Goal: Task Accomplishment & Management: Use online tool/utility

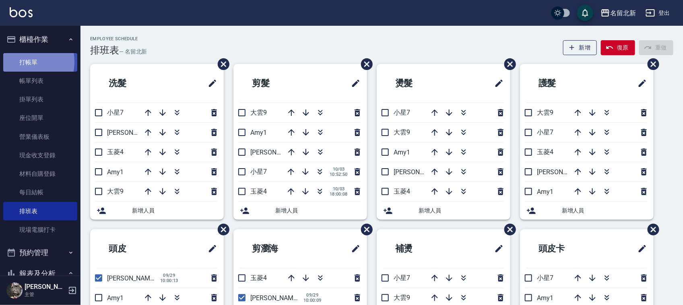
click at [19, 62] on link "打帳單" at bounding box center [40, 62] width 74 height 19
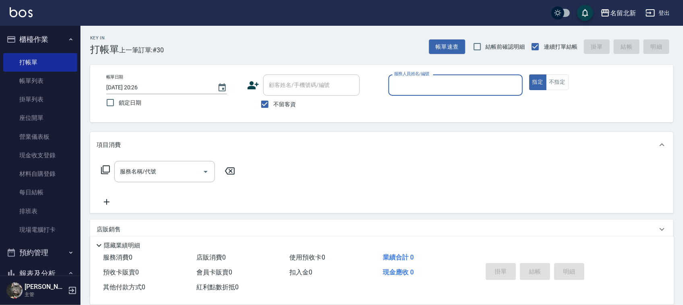
click at [417, 83] on input "服務人員姓名/編號" at bounding box center [455, 85] width 127 height 14
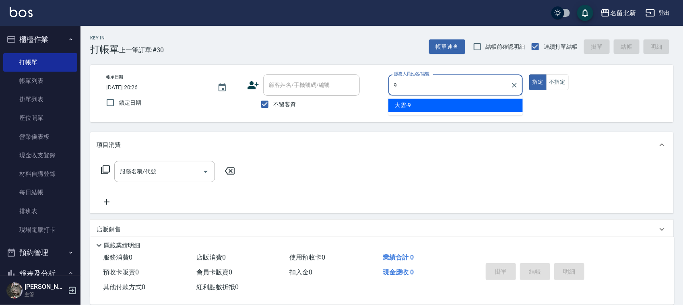
type input "大雲-9"
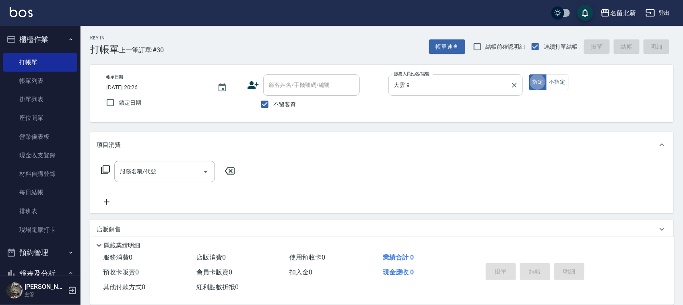
type button "true"
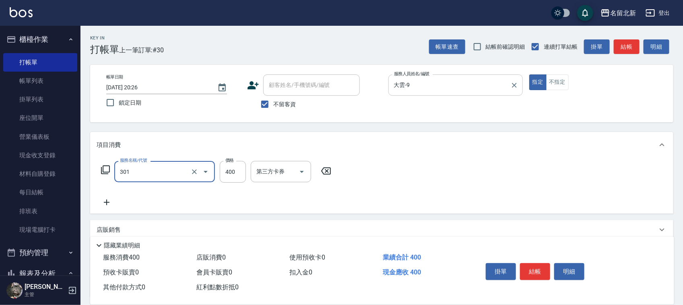
type input "造型剪髮(301)"
type input "200"
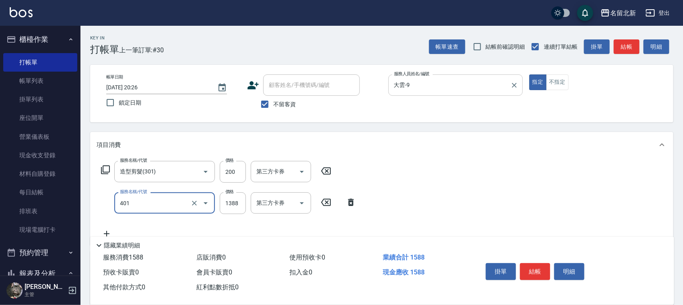
type input "燙髮(401)"
type input "1500"
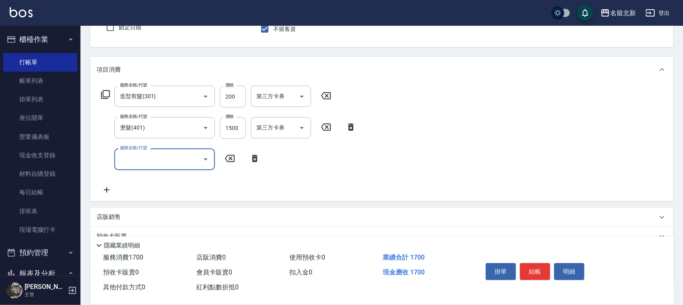
scroll to position [131, 0]
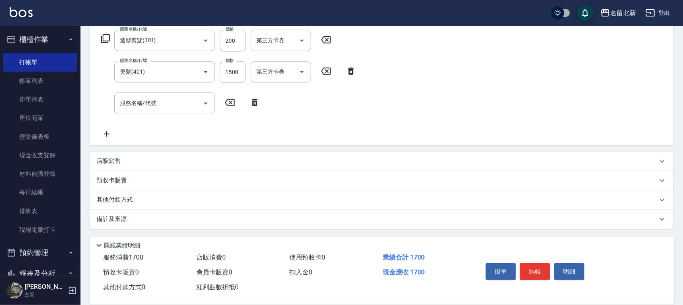
click at [109, 158] on p "店販銷售" at bounding box center [109, 161] width 24 height 8
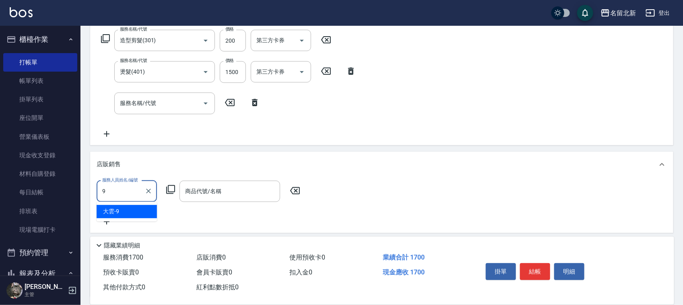
type input "大雲-9"
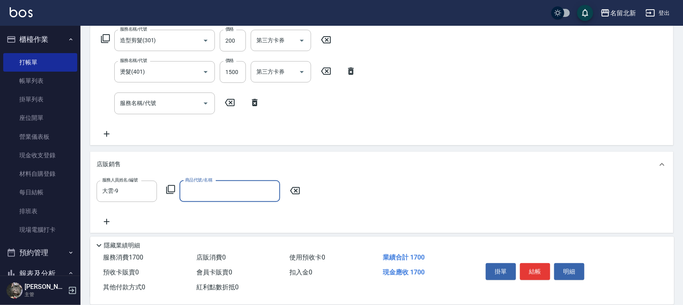
click at [168, 189] on icon at bounding box center [170, 189] width 9 height 9
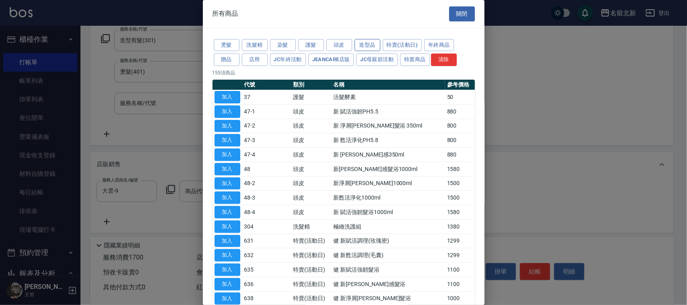
click at [359, 43] on button "造型品" at bounding box center [368, 45] width 26 height 12
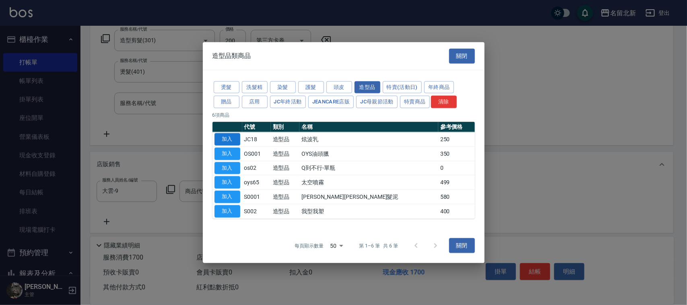
click at [222, 140] on button "加入" at bounding box center [228, 139] width 26 height 12
type input "炫波乳"
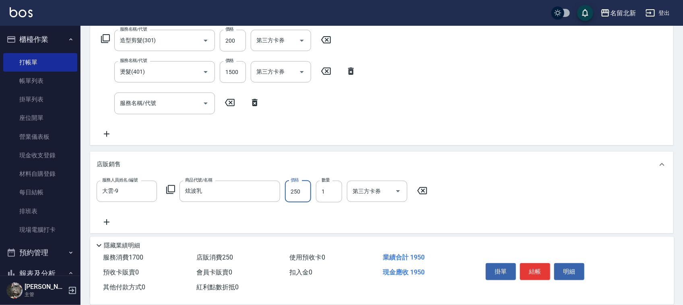
click at [300, 196] on input "250" at bounding box center [298, 192] width 26 height 22
type input "300"
click at [539, 264] on button "結帳" at bounding box center [535, 271] width 30 height 17
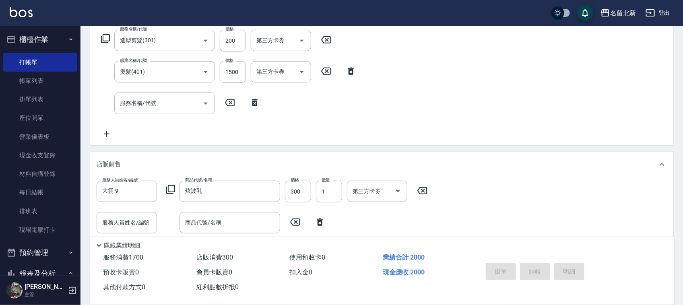
type input "[DATE] 20:27"
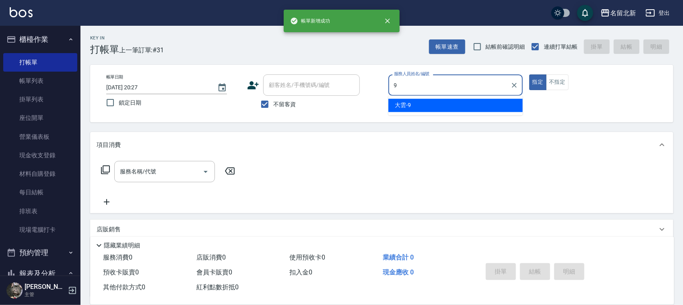
type input "大雲-9"
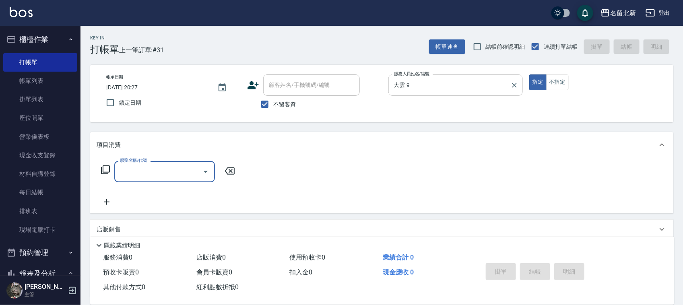
type input "3"
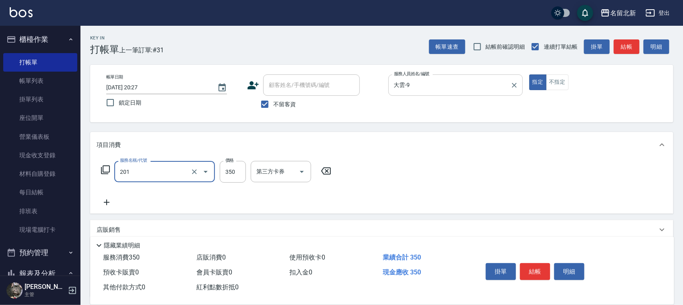
type input "一般洗髮(201)"
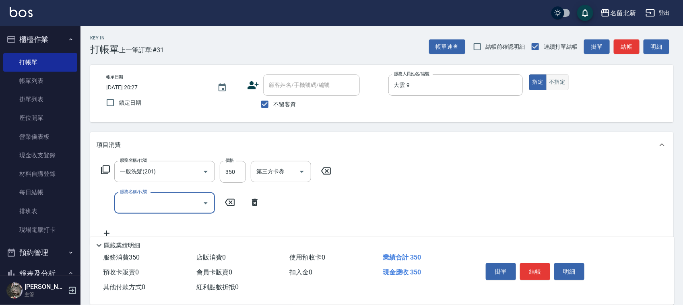
click at [562, 82] on button "不指定" at bounding box center [557, 82] width 23 height 16
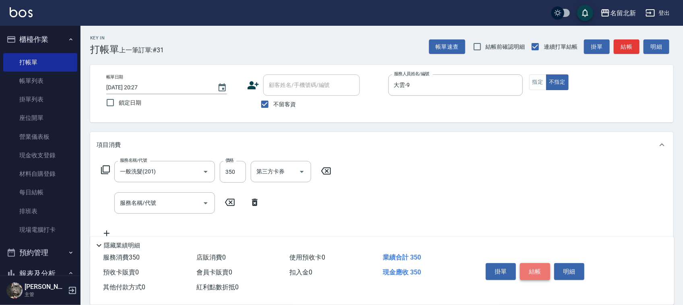
click at [535, 270] on button "結帳" at bounding box center [535, 271] width 30 height 17
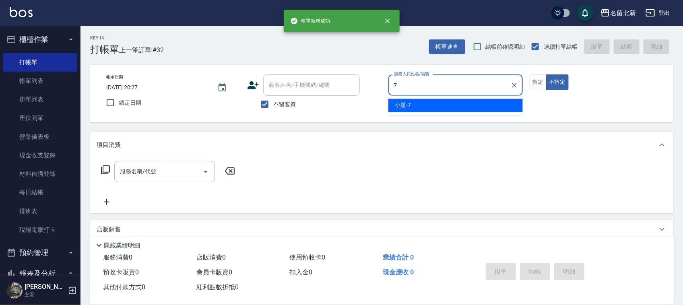
type input "小星-7"
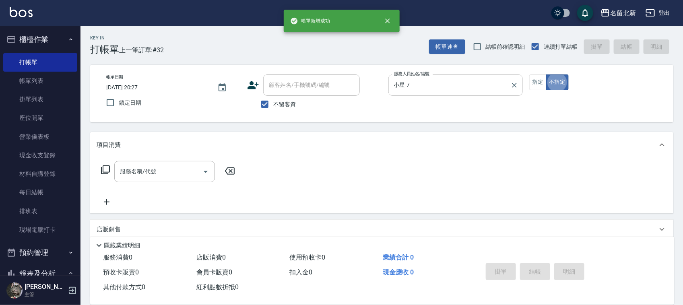
type button "false"
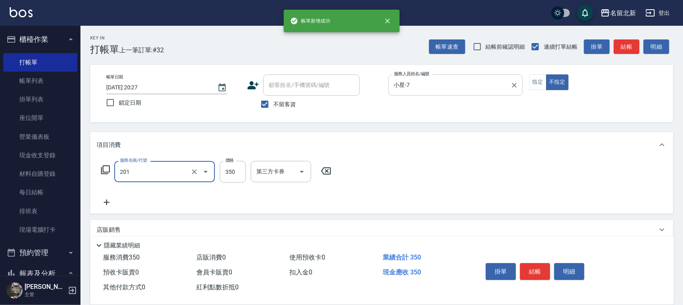
type input "一般洗髮(201)"
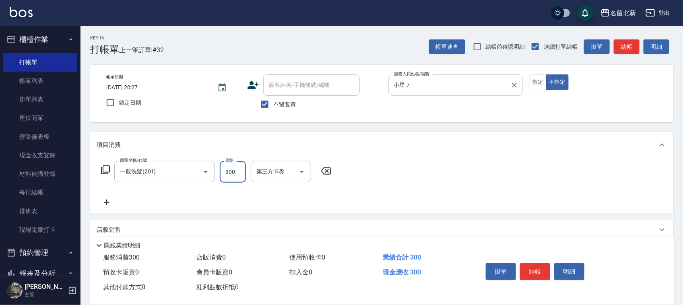
type input "300"
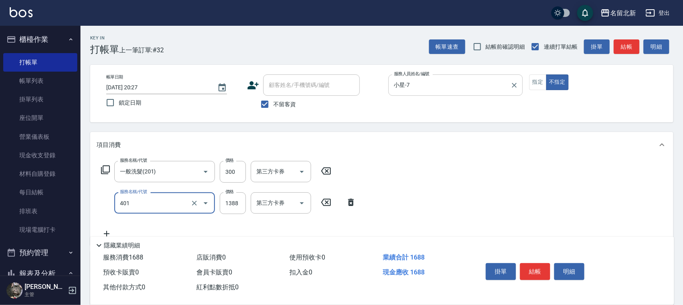
type input "燙髮(401)"
type input "1200"
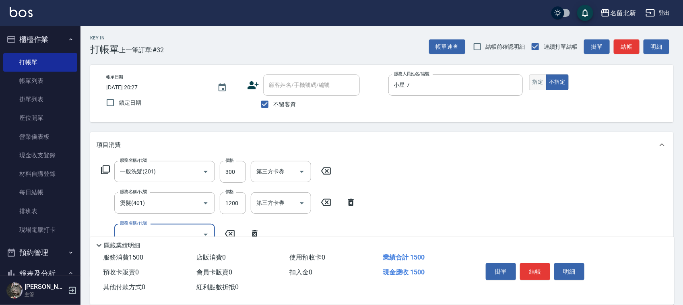
click at [531, 79] on button "指定" at bounding box center [537, 82] width 17 height 16
click at [536, 270] on button "結帳" at bounding box center [535, 271] width 30 height 17
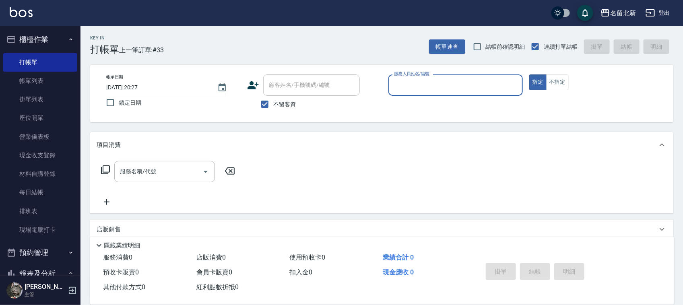
drag, startPoint x: 456, startPoint y: 84, endPoint x: 453, endPoint y: 87, distance: 4.3
click at [454, 86] on input "服務人員姓名/編號" at bounding box center [455, 85] width 127 height 14
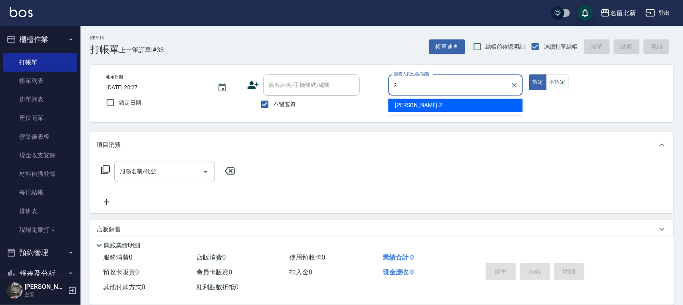
type input "詩芳-2"
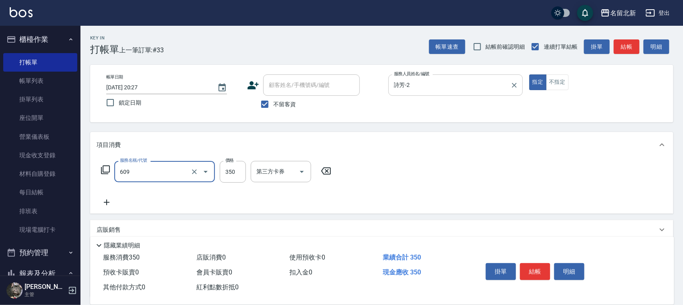
type input "頭皮隔離(609)"
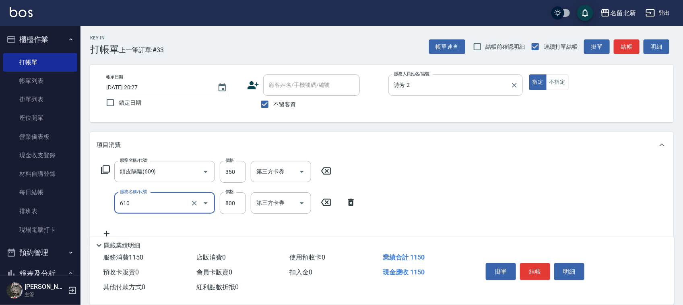
type input "毛母細胞活性霜(610)"
type input "1050"
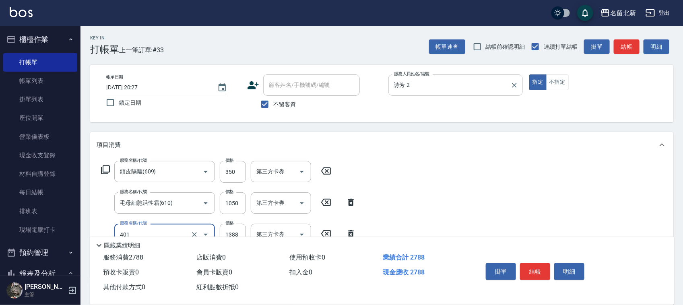
type input "燙髮(401)"
type input "1500"
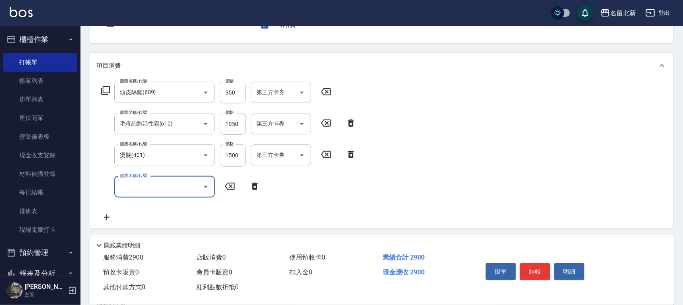
scroll to position [101, 0]
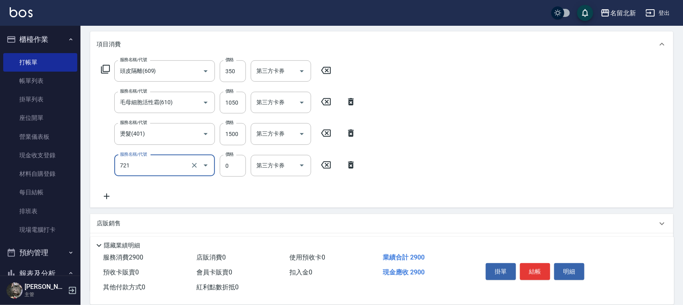
type input "互助210(721)"
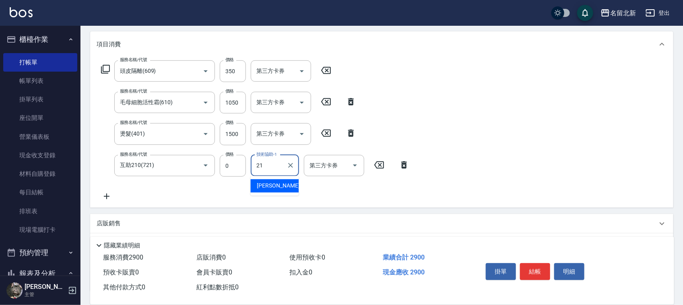
type input "[PERSON_NAME]-21"
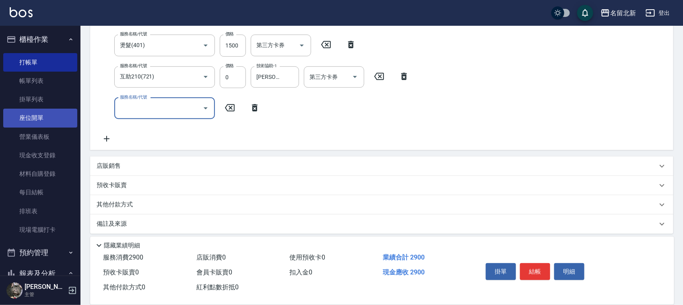
scroll to position [194, 0]
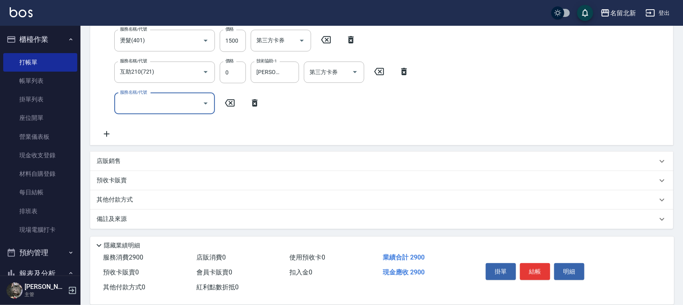
click at [117, 155] on div "店販銷售" at bounding box center [381, 161] width 583 height 19
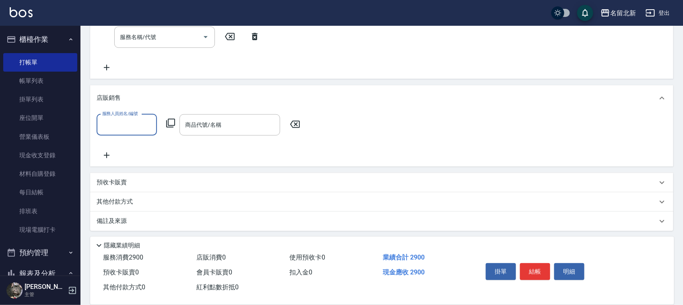
scroll to position [262, 0]
click at [117, 202] on p "其他付款方式" at bounding box center [117, 200] width 40 height 9
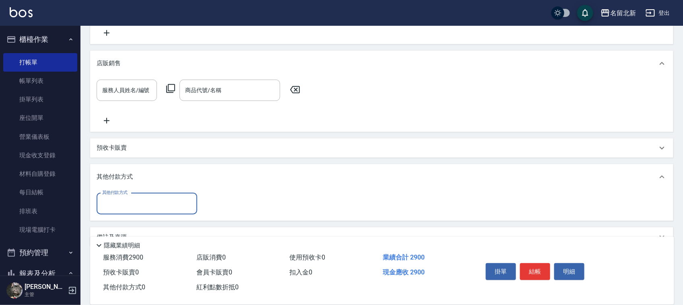
scroll to position [313, 0]
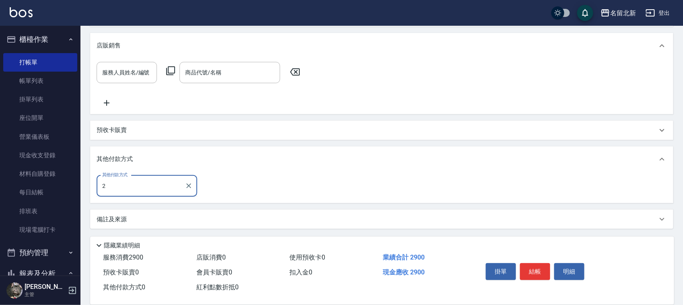
type input "undefined"
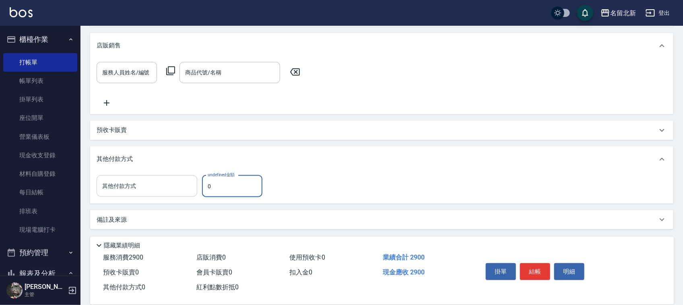
click at [145, 181] on input "其他付款方式" at bounding box center [146, 186] width 93 height 14
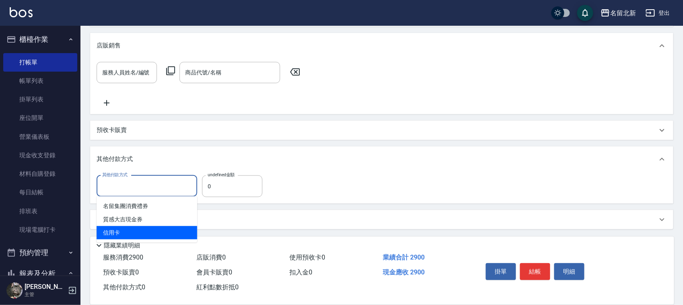
click at [105, 231] on span "信用卡" at bounding box center [147, 232] width 101 height 13
type input "信用卡"
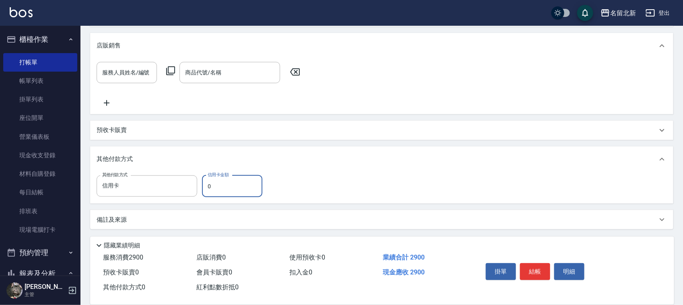
drag, startPoint x: 240, startPoint y: 185, endPoint x: 205, endPoint y: 188, distance: 35.1
click at [205, 188] on input "0" at bounding box center [232, 187] width 60 height 22
type input "2900"
click at [538, 264] on button "結帳" at bounding box center [535, 271] width 30 height 17
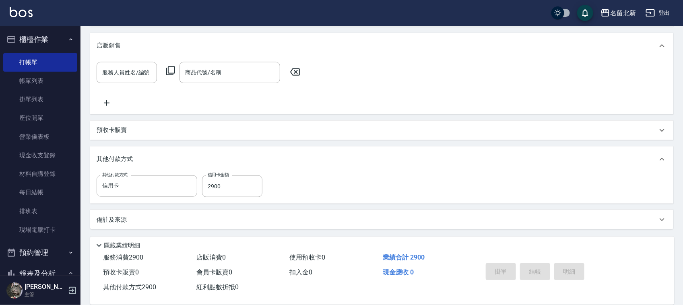
type input "[DATE] 20:31"
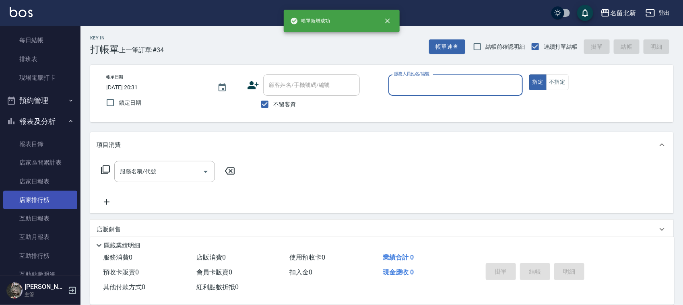
scroll to position [201, 0]
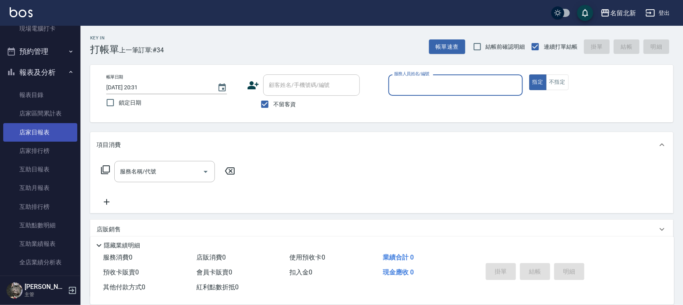
click at [43, 133] on link "店家日報表" at bounding box center [40, 132] width 74 height 19
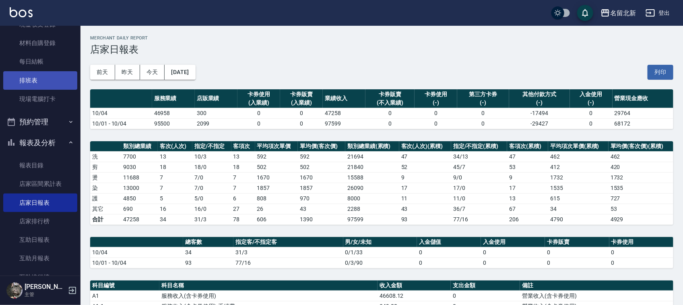
scroll to position [151, 0]
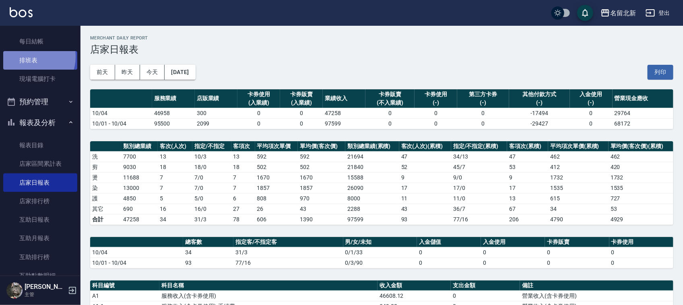
click at [30, 57] on link "排班表" at bounding box center [40, 60] width 74 height 19
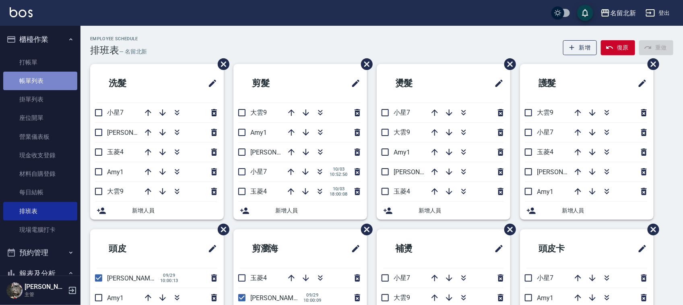
click at [49, 79] on link "帳單列表" at bounding box center [40, 81] width 74 height 19
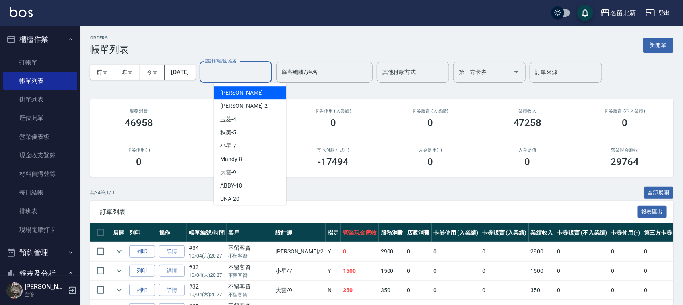
click at [258, 70] on input "設計師編號/姓名" at bounding box center [235, 72] width 65 height 14
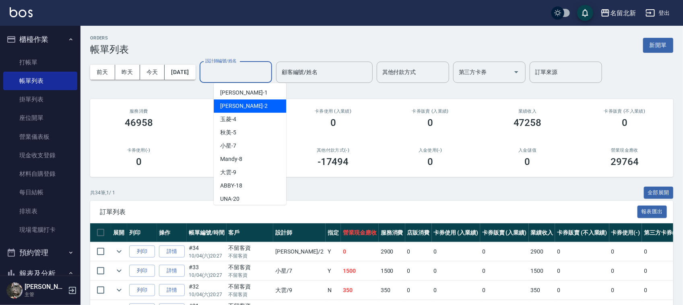
click at [246, 105] on div "[PERSON_NAME] -2" at bounding box center [250, 105] width 72 height 13
type input "詩芳-2"
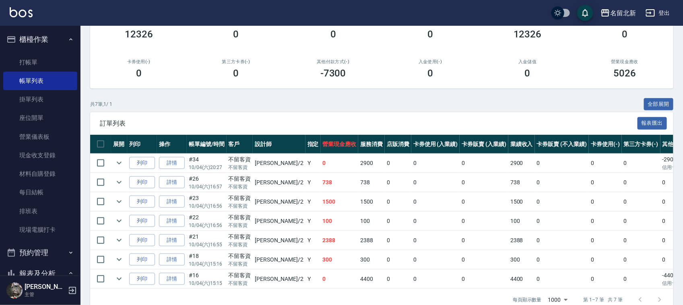
scroll to position [113, 0]
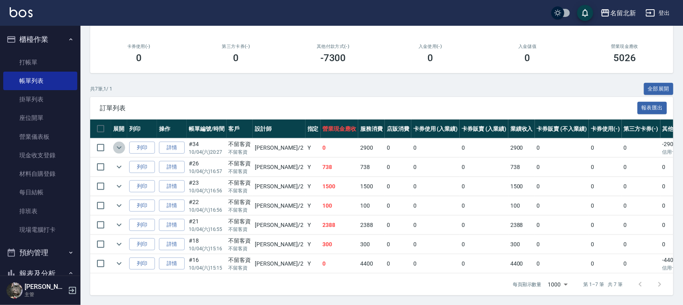
click at [123, 143] on icon "expand row" at bounding box center [119, 148] width 10 height 10
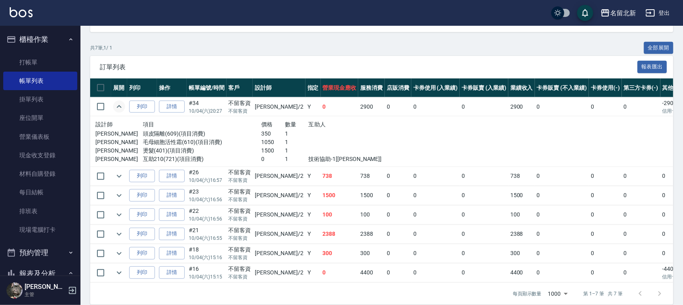
scroll to position [162, 0]
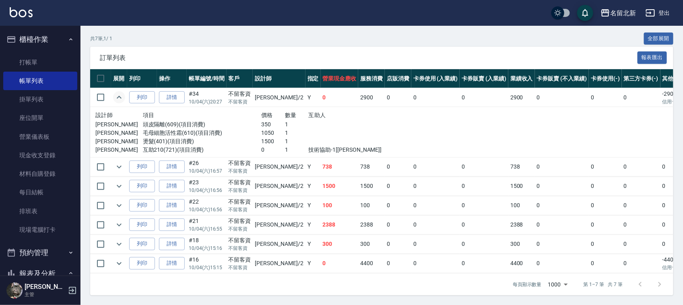
click at [121, 93] on icon "expand row" at bounding box center [119, 98] width 10 height 10
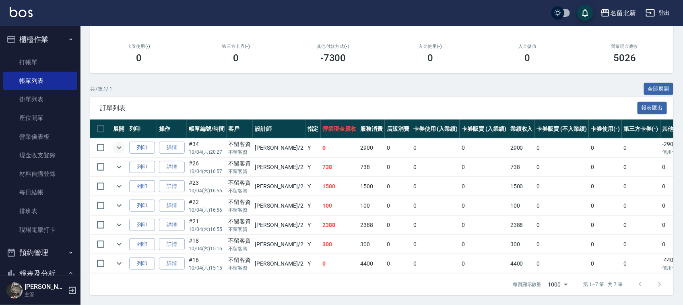
scroll to position [113, 0]
click at [120, 185] on icon "expand row" at bounding box center [119, 186] width 5 height 3
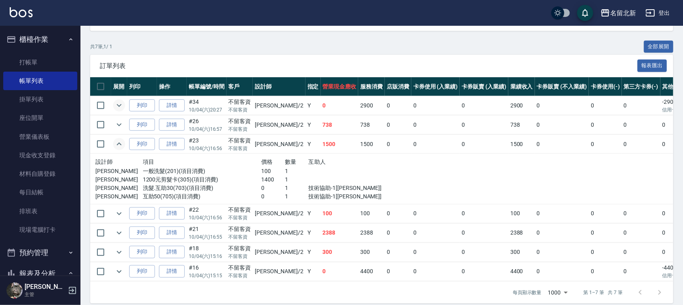
scroll to position [162, 0]
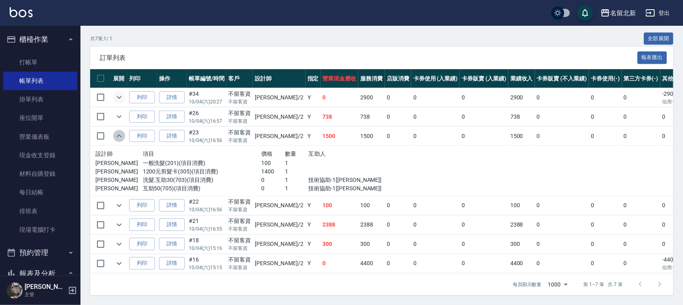
click at [125, 130] on button "expand row" at bounding box center [119, 136] width 12 height 12
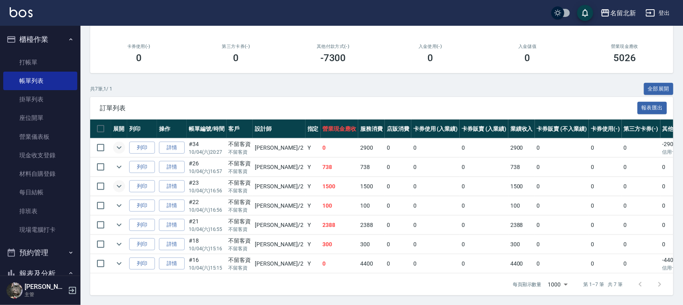
scroll to position [113, 0]
click at [118, 220] on icon "expand row" at bounding box center [119, 225] width 10 height 10
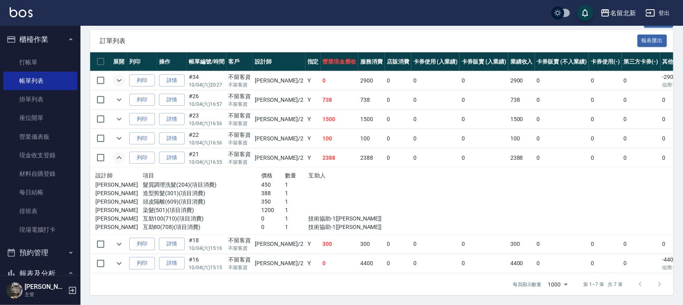
scroll to position [180, 0]
click at [119, 156] on icon "expand row" at bounding box center [119, 157] width 5 height 3
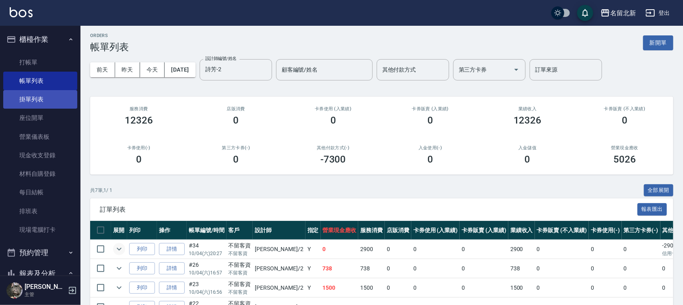
scroll to position [0, 0]
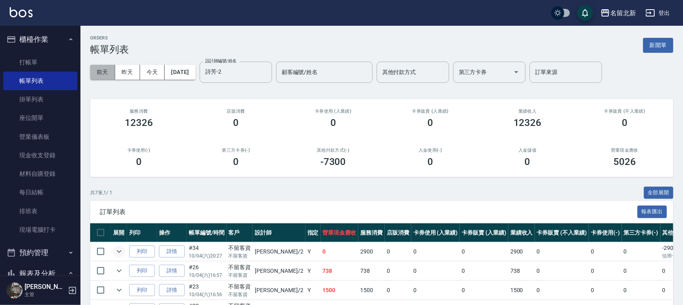
click at [105, 74] on button "前天" at bounding box center [102, 72] width 25 height 15
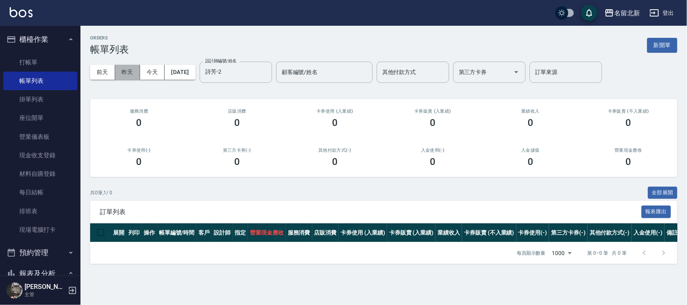
click at [126, 79] on button "昨天" at bounding box center [127, 72] width 25 height 15
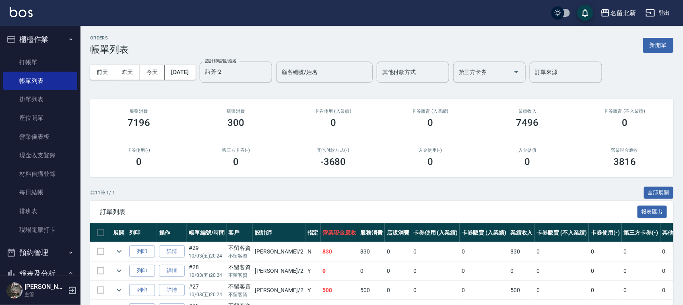
click at [45, 41] on button "櫃檯作業" at bounding box center [40, 39] width 74 height 21
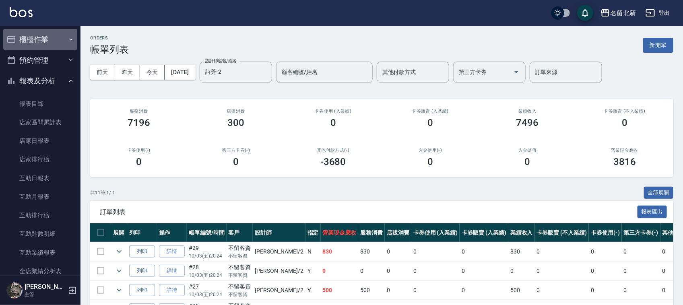
click at [57, 36] on button "櫃檯作業" at bounding box center [40, 39] width 74 height 21
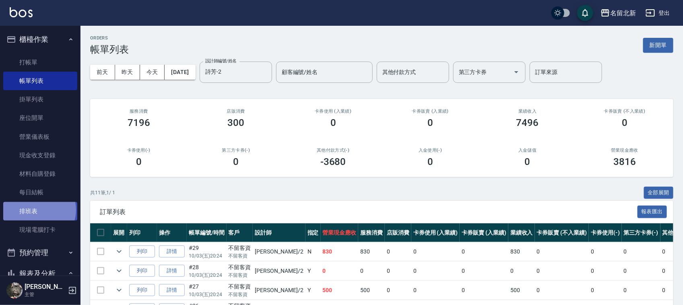
click at [39, 210] on link "排班表" at bounding box center [40, 211] width 74 height 19
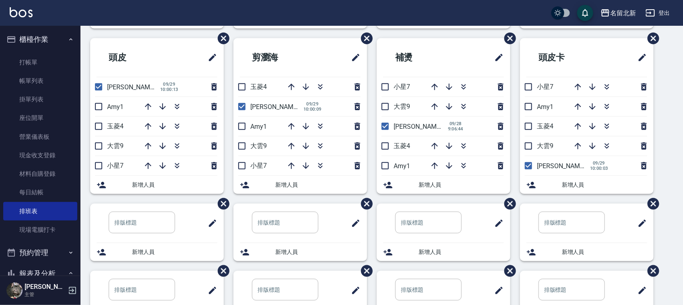
scroll to position [201, 0]
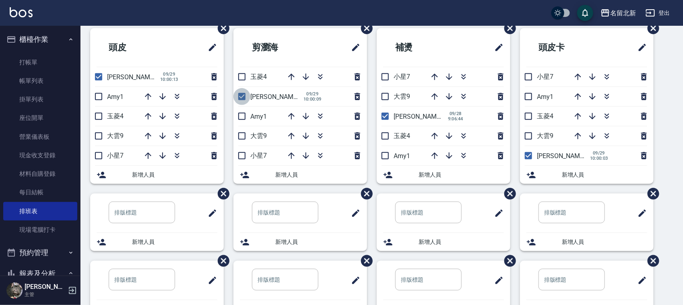
click at [247, 99] on input "checkbox" at bounding box center [241, 96] width 17 height 17
click at [238, 95] on input "checkbox" at bounding box center [241, 96] width 17 height 17
checkbox input "true"
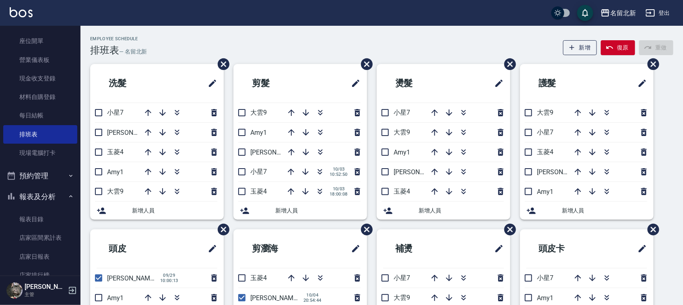
scroll to position [0, 0]
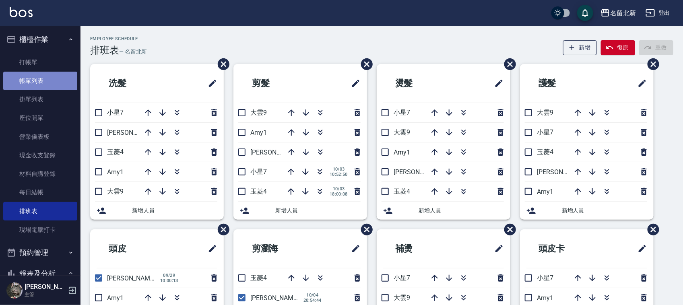
click at [48, 83] on link "帳單列表" at bounding box center [40, 81] width 74 height 19
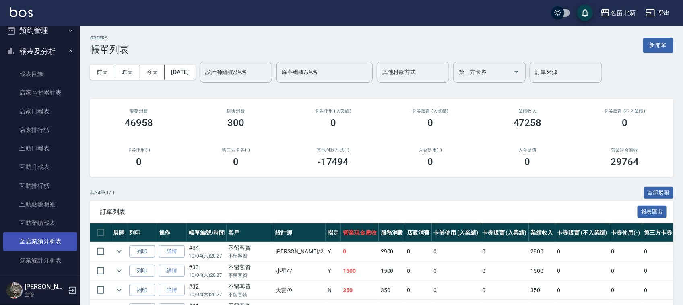
scroll to position [252, 0]
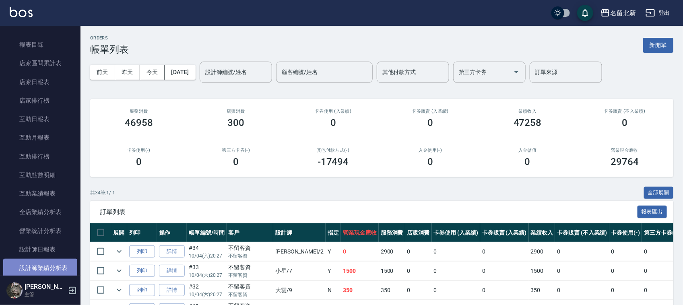
click at [47, 264] on link "設計師業績分析表" at bounding box center [40, 268] width 74 height 19
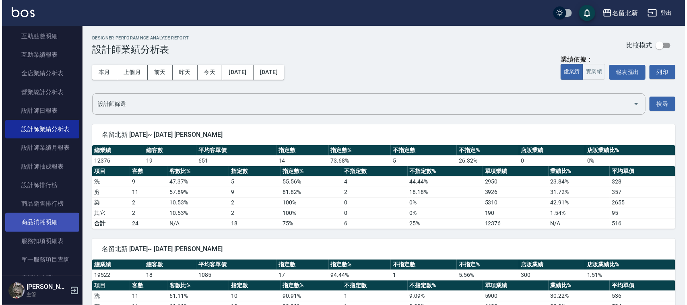
scroll to position [403, 0]
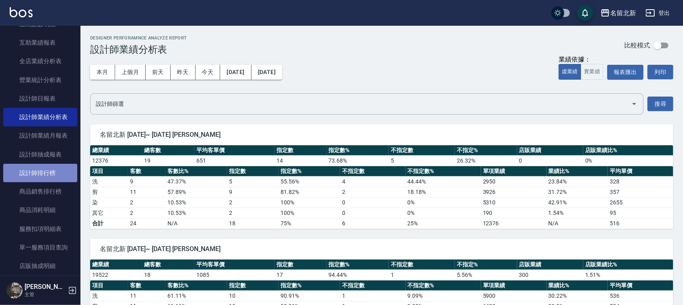
click at [53, 176] on link "設計師排行榜" at bounding box center [40, 173] width 74 height 19
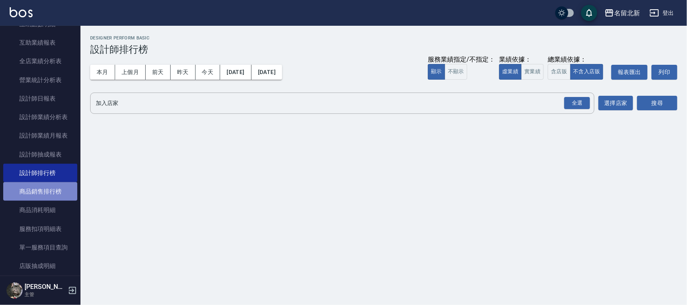
click at [53, 188] on link "商品銷售排行榜" at bounding box center [40, 191] width 74 height 19
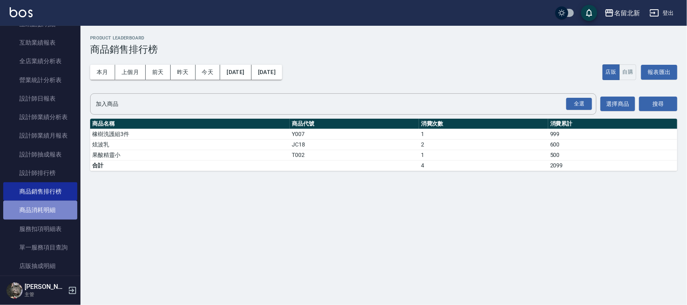
click at [48, 209] on link "商品消耗明細" at bounding box center [40, 210] width 74 height 19
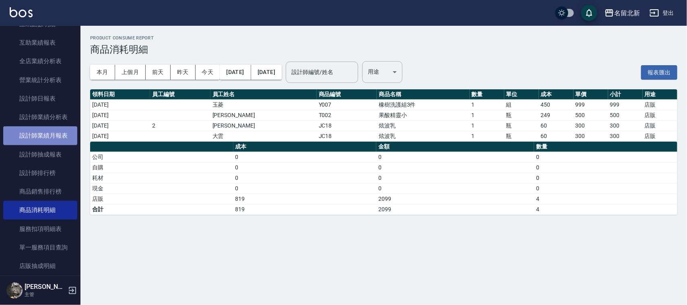
click at [54, 135] on link "設計師業績月報表" at bounding box center [40, 135] width 74 height 19
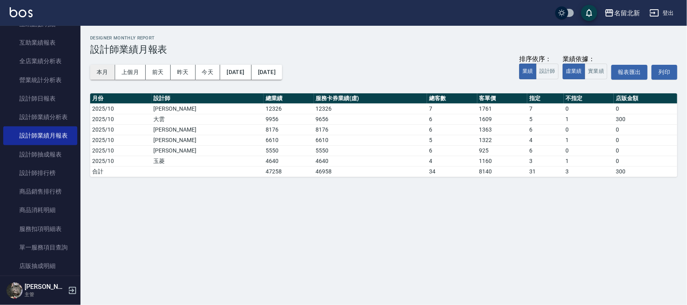
click at [97, 67] on button "本月" at bounding box center [102, 72] width 25 height 15
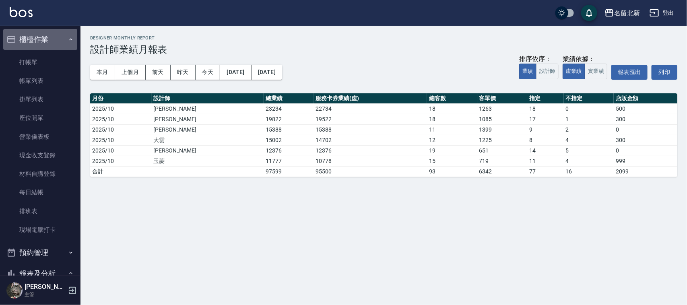
click at [68, 40] on icon "button" at bounding box center [71, 39] width 6 height 6
